Goal: Information Seeking & Learning: Learn about a topic

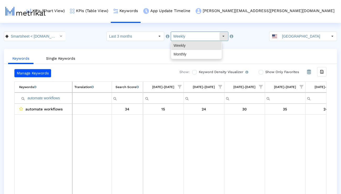
scroll to position [0, 345]
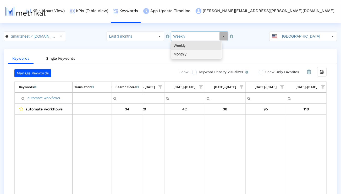
click at [183, 54] on div "Monthly" at bounding box center [197, 54] width 50 height 9
type input "Monthly"
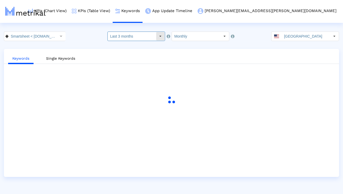
click at [122, 39] on input "Last 3 months" at bounding box center [132, 36] width 48 height 9
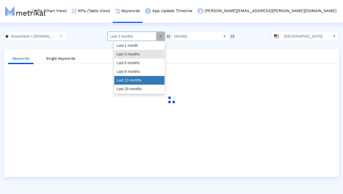
click at [124, 80] on div "Last 13 months" at bounding box center [139, 80] width 50 height 9
type input "Last 13 months"
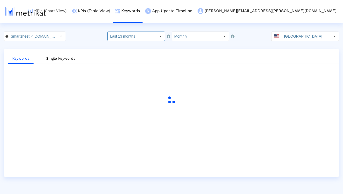
click at [69, 11] on link "KPIs (Chart View)" at bounding box center [48, 11] width 44 height 22
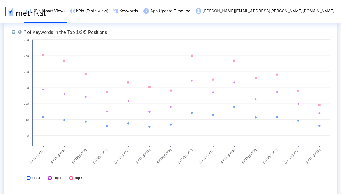
scroll to position [1559, 0]
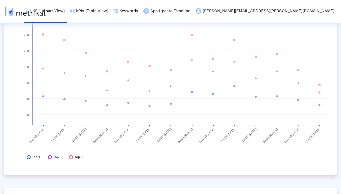
scroll to position [1552, 0]
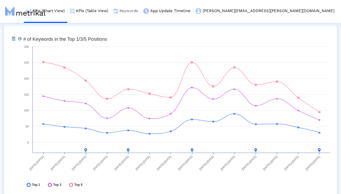
click at [141, 11] on link "Keywords" at bounding box center [126, 11] width 30 height 22
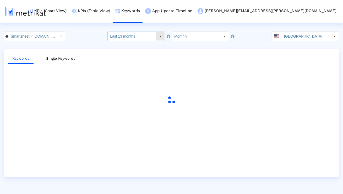
click at [155, 39] on input "Last 13 months" at bounding box center [132, 36] width 48 height 9
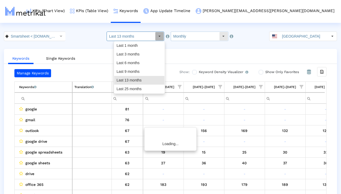
scroll to position [0, 346]
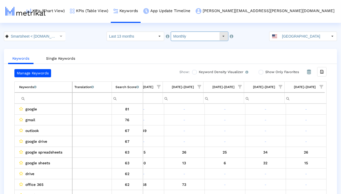
click at [185, 36] on input "Monthly" at bounding box center [195, 36] width 48 height 9
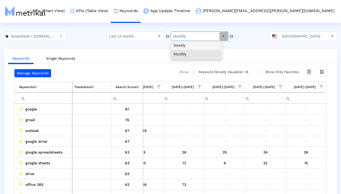
click at [185, 44] on div "Weekly" at bounding box center [197, 45] width 50 height 9
type input "Weekly"
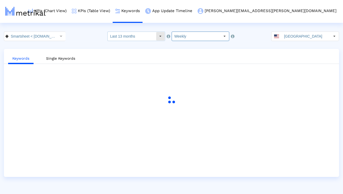
click at [159, 38] on div "Select" at bounding box center [160, 36] width 8 height 8
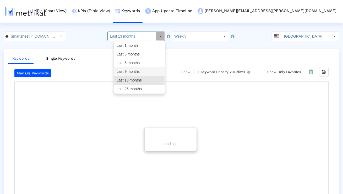
click at [146, 70] on div "Last 9 months" at bounding box center [139, 71] width 50 height 9
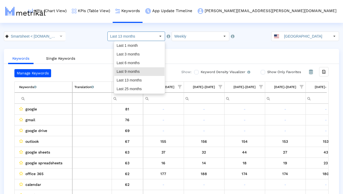
type input "Last 9 months"
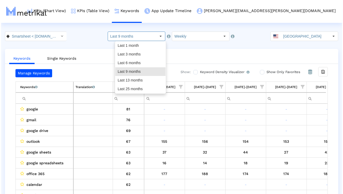
scroll to position [0, 0]
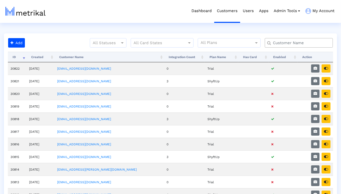
click at [299, 41] on input "text" at bounding box center [301, 43] width 62 height 6
type input "elevate"
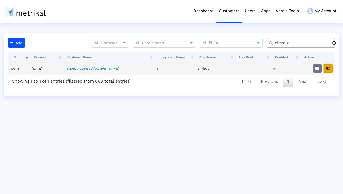
click at [330, 68] on button "button" at bounding box center [328, 68] width 9 height 8
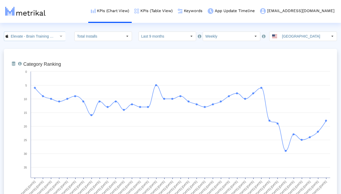
click at [49, 38] on input "Elevate - Brain Training Games < 875063456 >" at bounding box center [31, 36] width 47 height 9
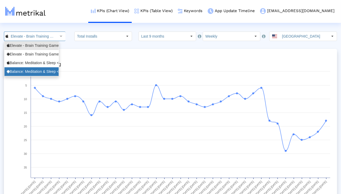
click at [43, 71] on div "Balance: Meditation & Sleep <com.elevatelabs.geonosis>" at bounding box center [32, 71] width 50 height 5
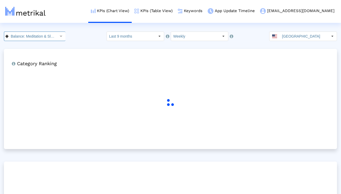
scroll to position [0, 58]
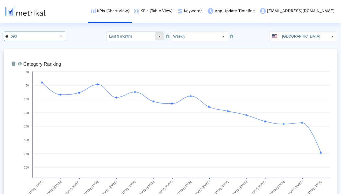
click at [157, 39] on div "Select" at bounding box center [160, 36] width 8 height 8
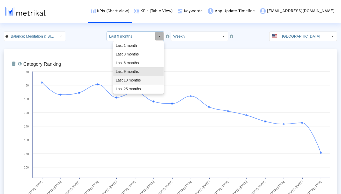
click at [144, 79] on div "Last 13 months" at bounding box center [139, 80] width 50 height 9
type input "Last 13 months"
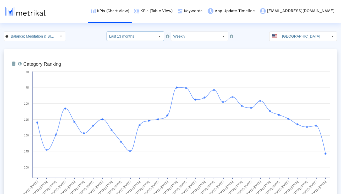
click at [190, 30] on html "KPIs (Chart View) KPIs (Table View) Keywords App Update Timeline elevate@shyftu…" at bounding box center [170, 172] width 341 height 345
click at [190, 35] on input "Weekly" at bounding box center [195, 36] width 48 height 9
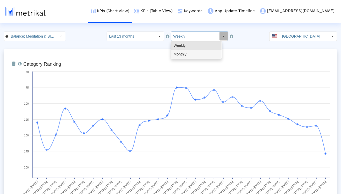
click at [186, 52] on div "Monthly" at bounding box center [197, 54] width 50 height 9
type input "Monthly"
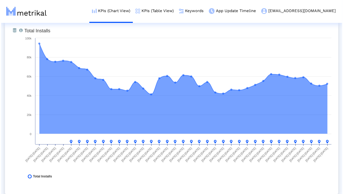
scroll to position [0, 0]
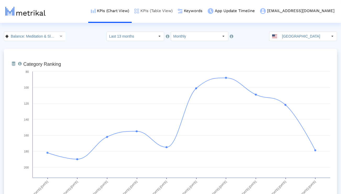
click at [175, 14] on link "KPIs (Table View)" at bounding box center [154, 11] width 44 height 22
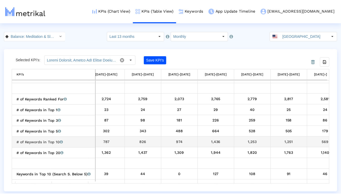
scroll to position [0, 163]
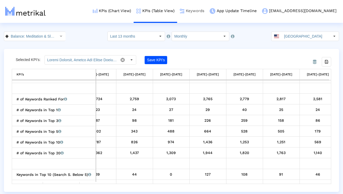
click at [207, 13] on link "Keywords" at bounding box center [192, 11] width 30 height 22
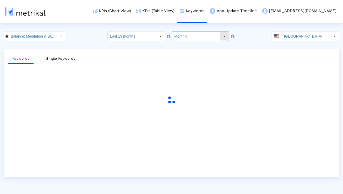
click at [205, 39] on input "Monthly" at bounding box center [196, 36] width 48 height 9
click at [201, 48] on div "Weekly" at bounding box center [197, 45] width 50 height 9
type input "Weekly"
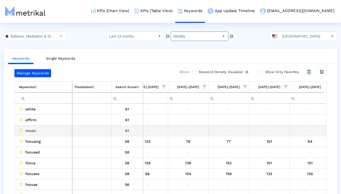
scroll to position [0, 1972]
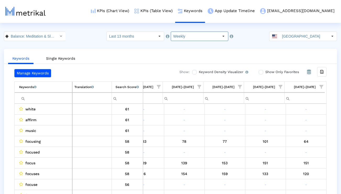
click at [199, 88] on span "Show filter options for column '08/24/25-08/30/25'" at bounding box center [200, 87] width 4 height 4
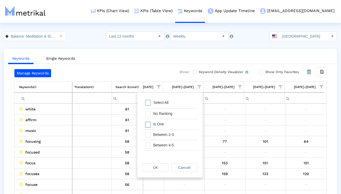
click at [180, 125] on div "Is One" at bounding box center [174, 124] width 47 height 10
click at [178, 136] on div "Between 2-3" at bounding box center [174, 134] width 47 height 10
click at [178, 144] on div "Between 4-5" at bounding box center [174, 145] width 47 height 10
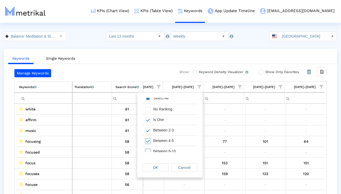
click at [178, 149] on div "Between 6-10" at bounding box center [174, 151] width 47 height 10
click at [162, 166] on div "OK" at bounding box center [156, 167] width 26 height 8
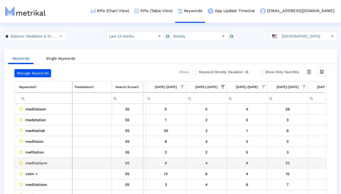
scroll to position [0, 1942]
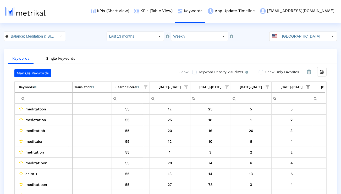
click at [54, 102] on td "Filter cell" at bounding box center [44, 97] width 58 height 11
click at [52, 98] on input "Filter cell" at bounding box center [45, 98] width 53 height 9
type input "meditation"
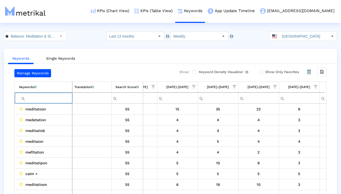
click at [193, 87] on span "Show filter options for column '12/22/24-12/28/24'" at bounding box center [194, 87] width 4 height 4
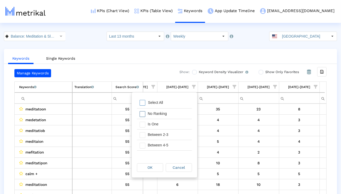
click at [171, 117] on div "No Ranking" at bounding box center [168, 113] width 47 height 10
click at [173, 129] on div "Between 6-10" at bounding box center [168, 126] width 47 height 10
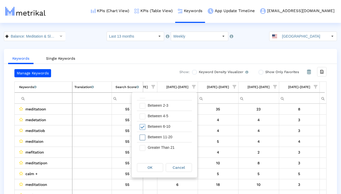
click at [173, 135] on div "Between 11-20" at bounding box center [168, 137] width 47 height 10
click at [173, 145] on div "Greater Than 21" at bounding box center [168, 147] width 47 height 10
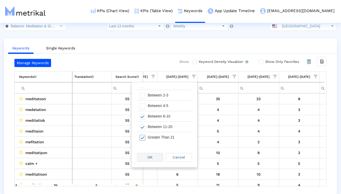
click at [158, 157] on div "OK" at bounding box center [150, 157] width 26 height 8
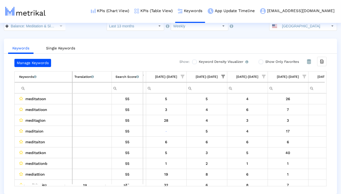
click at [223, 76] on span "Show filter options for column '08/24/25-08/30/25'" at bounding box center [224, 76] width 4 height 4
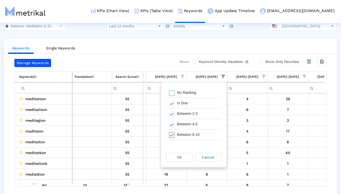
click at [208, 135] on div "Between 6-10" at bounding box center [198, 134] width 47 height 10
click at [186, 154] on div "OK" at bounding box center [180, 157] width 26 height 8
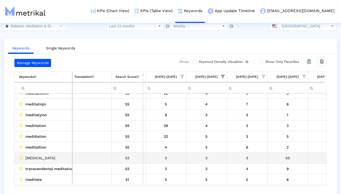
click at [55, 156] on span "stress management" at bounding box center [40, 157] width 30 height 7
copy span "stress management"
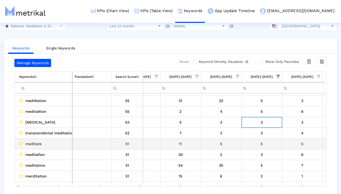
click at [41, 143] on span "meditate" at bounding box center [33, 143] width 16 height 7
copy span "meditate"
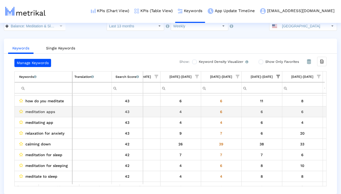
click at [49, 112] on span "meditation apps" at bounding box center [40, 111] width 30 height 7
copy span "meditation apps"
click at [276, 110] on div "6" at bounding box center [262, 111] width 37 height 7
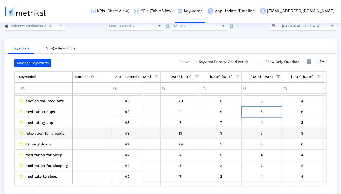
click at [60, 134] on span "relaxation for anxiety" at bounding box center [44, 133] width 39 height 7
copy span "relaxation for anxiety"
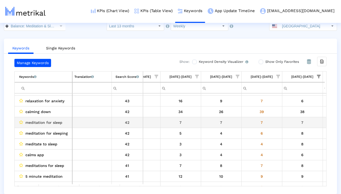
click at [48, 122] on span "meditation for sleep" at bounding box center [43, 122] width 37 height 7
copy span "meditation for sleep"
click at [293, 120] on div "7" at bounding box center [303, 122] width 37 height 7
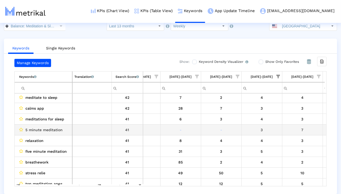
click at [55, 131] on span "5 minute meditation" at bounding box center [43, 129] width 37 height 7
copy span "5 minute meditation"
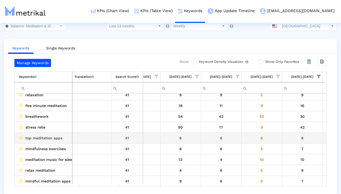
click at [54, 140] on span "top meditation apps" at bounding box center [43, 137] width 37 height 7
copy span "top meditation apps"
click at [297, 140] on div "8" at bounding box center [303, 137] width 37 height 7
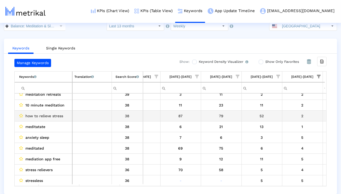
click at [55, 115] on span "how to relieve stress" at bounding box center [44, 115] width 38 height 7
copy span "how to relieve stress"
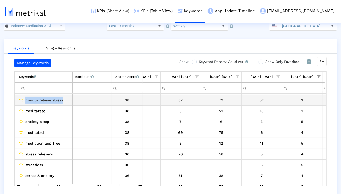
click at [64, 104] on td "how to relieve stress" at bounding box center [44, 100] width 58 height 11
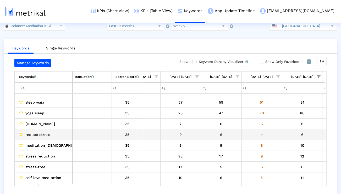
click at [46, 135] on span "reduce stress" at bounding box center [37, 134] width 25 height 7
copy span "reduce stress"
click at [288, 133] on div "6" at bounding box center [303, 134] width 37 height 7
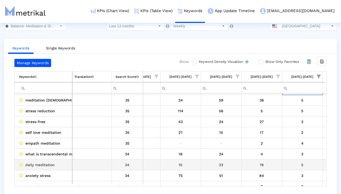
click at [46, 163] on span "daily meditation" at bounding box center [39, 164] width 29 height 7
copy span "daily meditation"
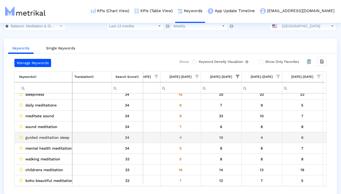
click at [49, 136] on span "guided meditation sleep" at bounding box center [47, 137] width 44 height 7
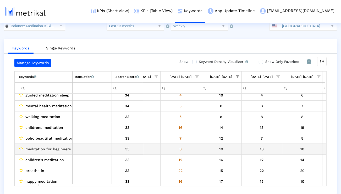
click at [45, 149] on span "meditation for beginners" at bounding box center [47, 148] width 45 height 7
click at [212, 151] on div "10" at bounding box center [221, 148] width 37 height 7
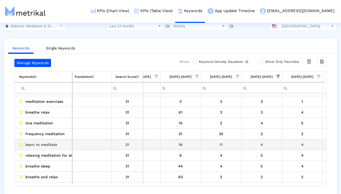
click at [49, 146] on span "learn to meditate" at bounding box center [41, 144] width 32 height 7
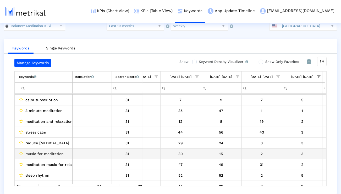
click at [54, 156] on span "music for meditation" at bounding box center [44, 153] width 38 height 7
